Goal: Task Accomplishment & Management: Complete application form

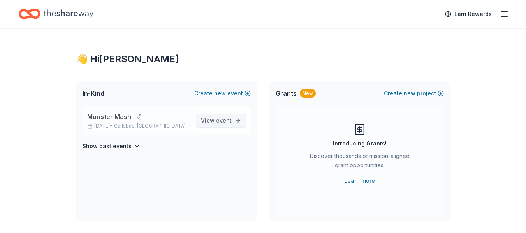
click at [230, 122] on span "event" at bounding box center [224, 120] width 16 height 7
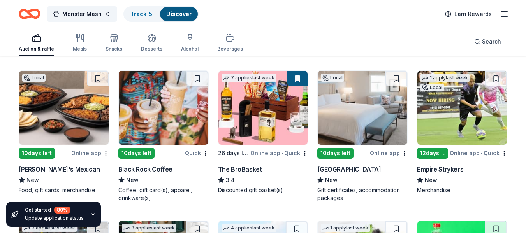
scroll to position [1266, 0]
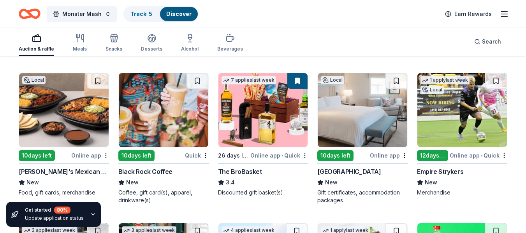
click at [371, 117] on img at bounding box center [363, 110] width 90 height 74
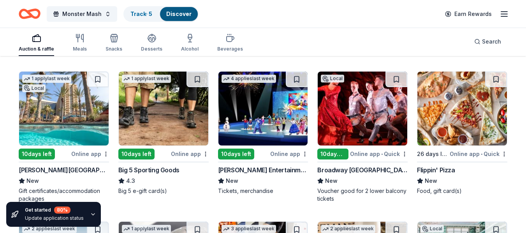
scroll to position [2803, 0]
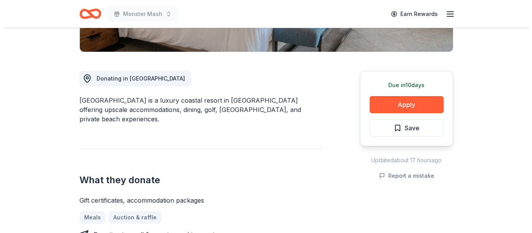
scroll to position [195, 0]
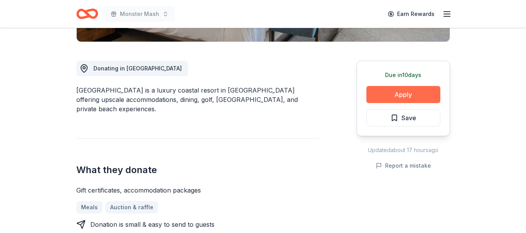
click at [413, 95] on button "Apply" at bounding box center [404, 94] width 74 height 17
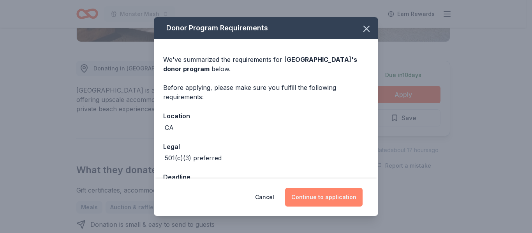
click at [341, 192] on button "Continue to application" at bounding box center [324, 197] width 78 height 19
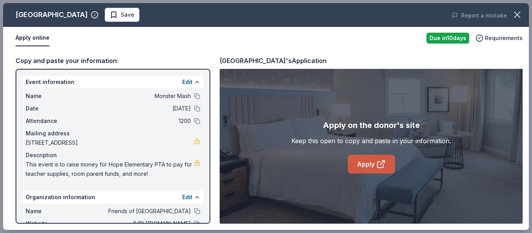
click at [368, 162] on link "Apply" at bounding box center [371, 164] width 47 height 19
